Goal: Task Accomplishment & Management: Manage account settings

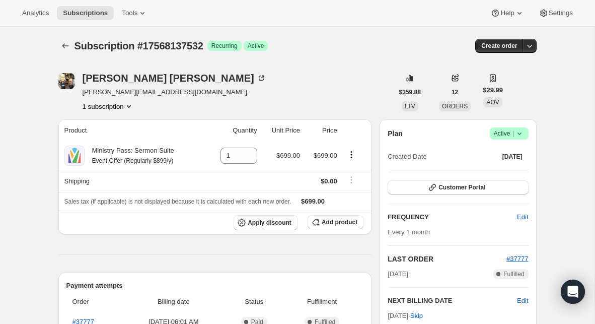
scroll to position [33, 0]
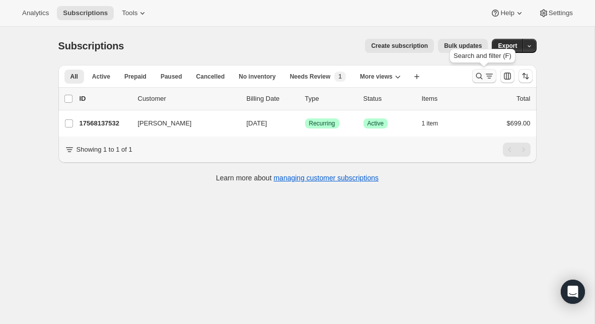
click at [478, 77] on icon "Search and filter results" at bounding box center [479, 76] width 10 height 10
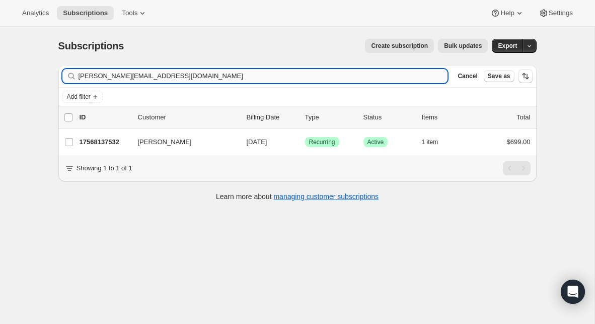
click at [198, 78] on input "[PERSON_NAME][EMAIL_ADDRESS][DOMAIN_NAME]" at bounding box center [263, 76] width 369 height 14
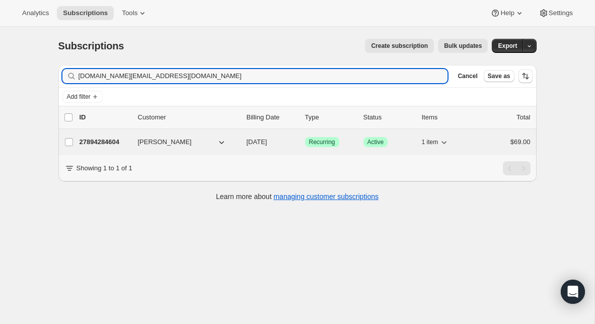
type input "[DOMAIN_NAME][EMAIL_ADDRESS][DOMAIN_NAME]"
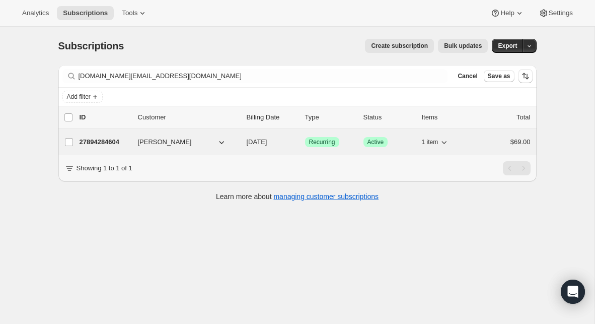
click at [111, 142] on p "27894284604" at bounding box center [105, 142] width 50 height 10
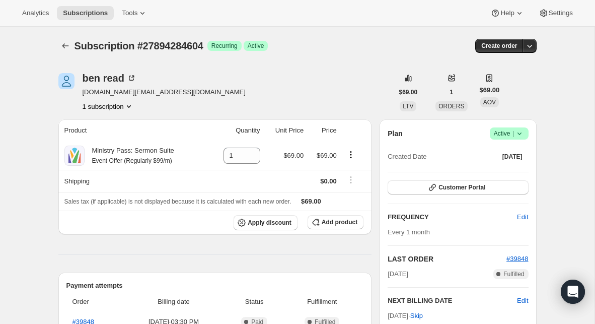
click at [518, 134] on icon at bounding box center [519, 133] width 10 height 10
click at [505, 166] on span "Cancel subscription" at bounding box center [506, 171] width 57 height 10
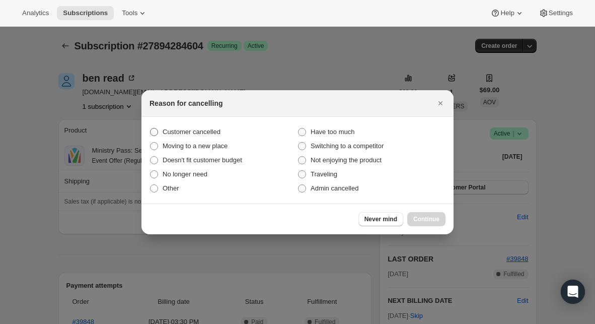
click at [212, 128] on span "Customer cancelled" at bounding box center [192, 132] width 58 height 8
click at [150, 128] on input "Customer cancelled" at bounding box center [150, 128] width 1 height 1
radio input "true"
click at [420, 216] on span "Continue" at bounding box center [426, 219] width 26 height 8
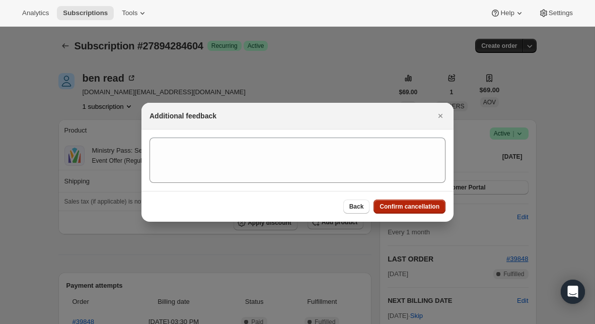
click at [413, 207] on span "Confirm cancellation" at bounding box center [409, 206] width 60 height 8
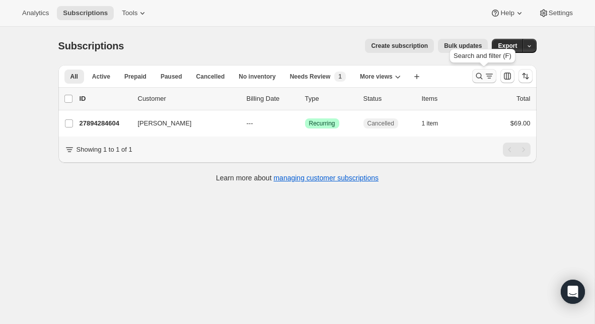
click at [477, 76] on icon "Search and filter results" at bounding box center [479, 76] width 10 height 10
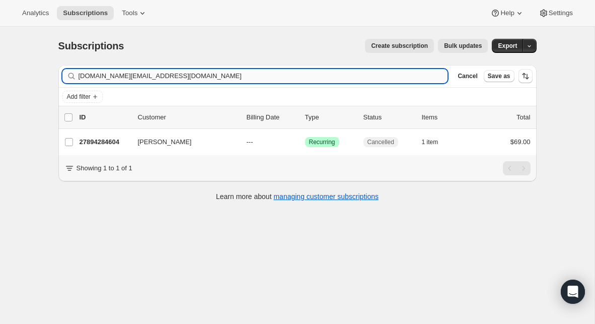
click at [217, 74] on input "ben.read+scpe26monthly@ministrypass.com" at bounding box center [263, 76] width 369 height 14
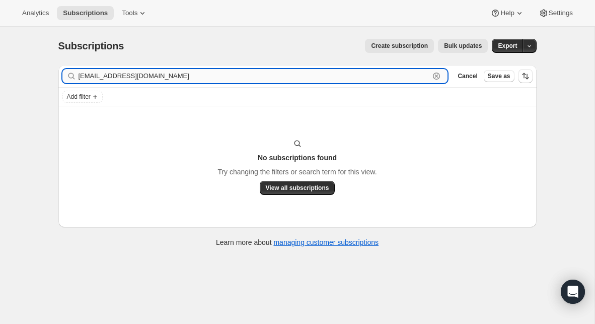
click at [176, 80] on input "pastorjp212@gmail.com" at bounding box center [254, 76] width 351 height 14
paste input "rogerschase87"
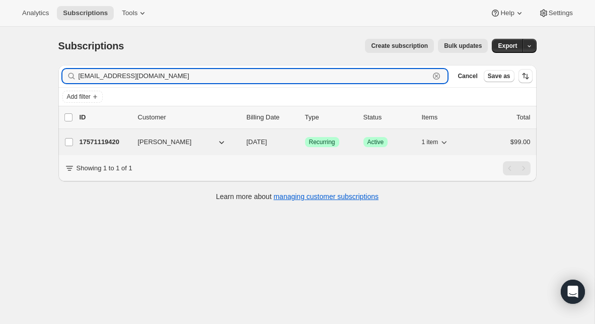
type input "rogerschase87@gmail.com"
click at [105, 142] on p "17571119420" at bounding box center [105, 142] width 50 height 10
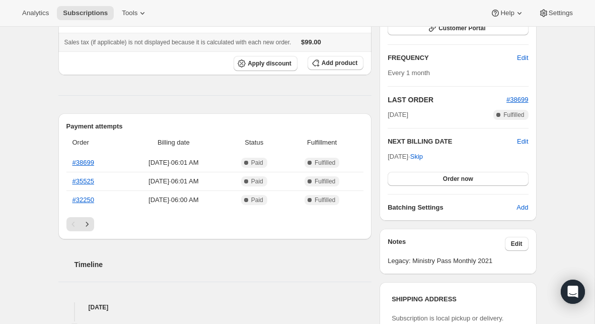
scroll to position [179, 0]
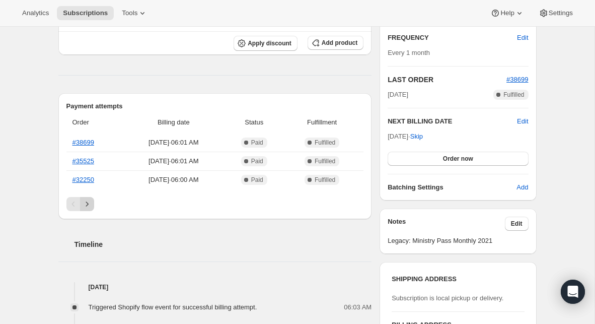
click at [90, 206] on icon "Next" at bounding box center [87, 204] width 10 height 10
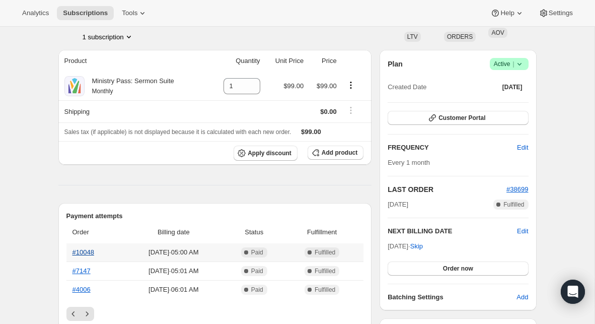
scroll to position [40, 0]
